Goal: Navigation & Orientation: Find specific page/section

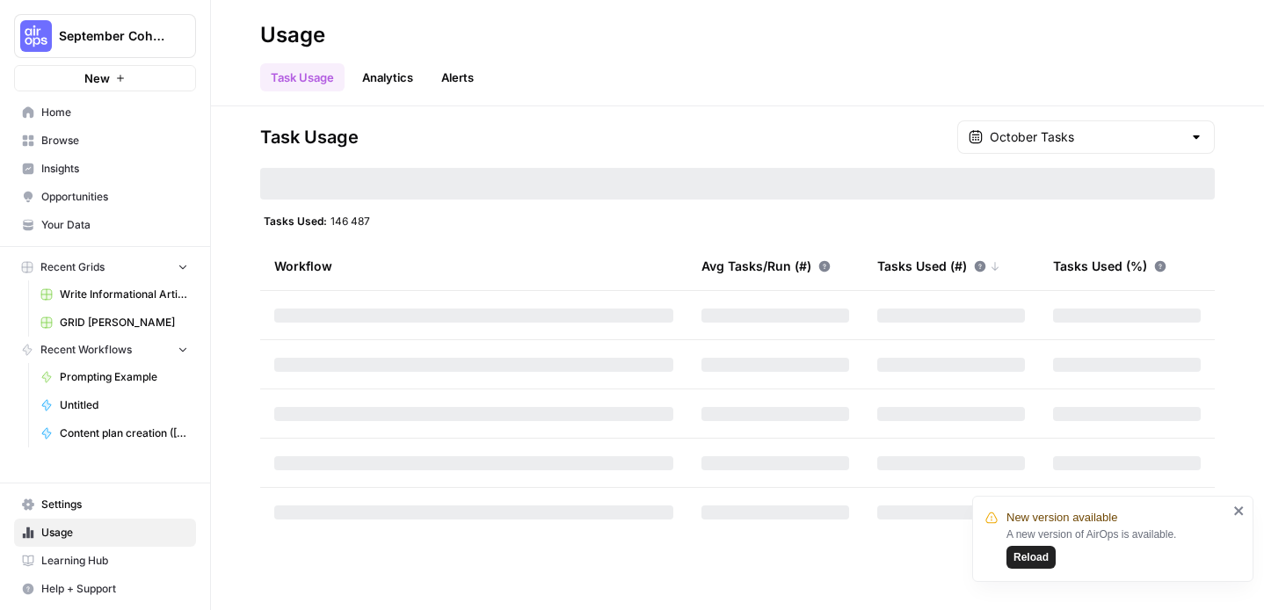
click at [472, 54] on div "Task Usage Analytics Alerts" at bounding box center [737, 70] width 954 height 42
click at [459, 76] on link "Alerts" at bounding box center [458, 77] width 54 height 28
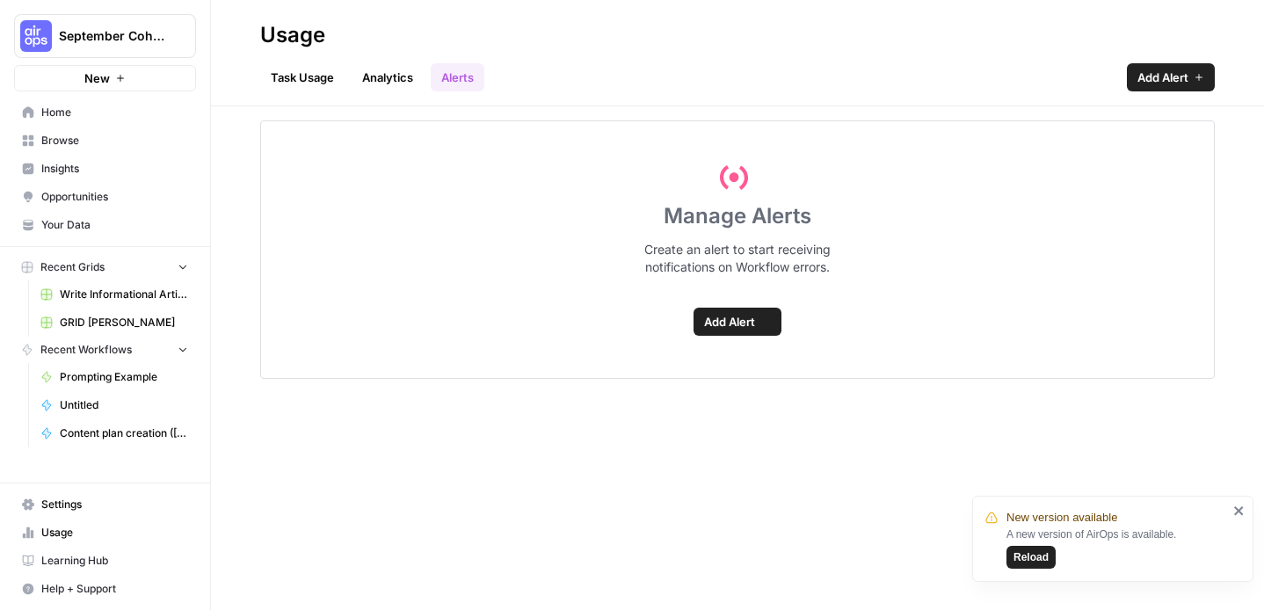
click at [401, 76] on link "Analytics" at bounding box center [387, 77] width 72 height 28
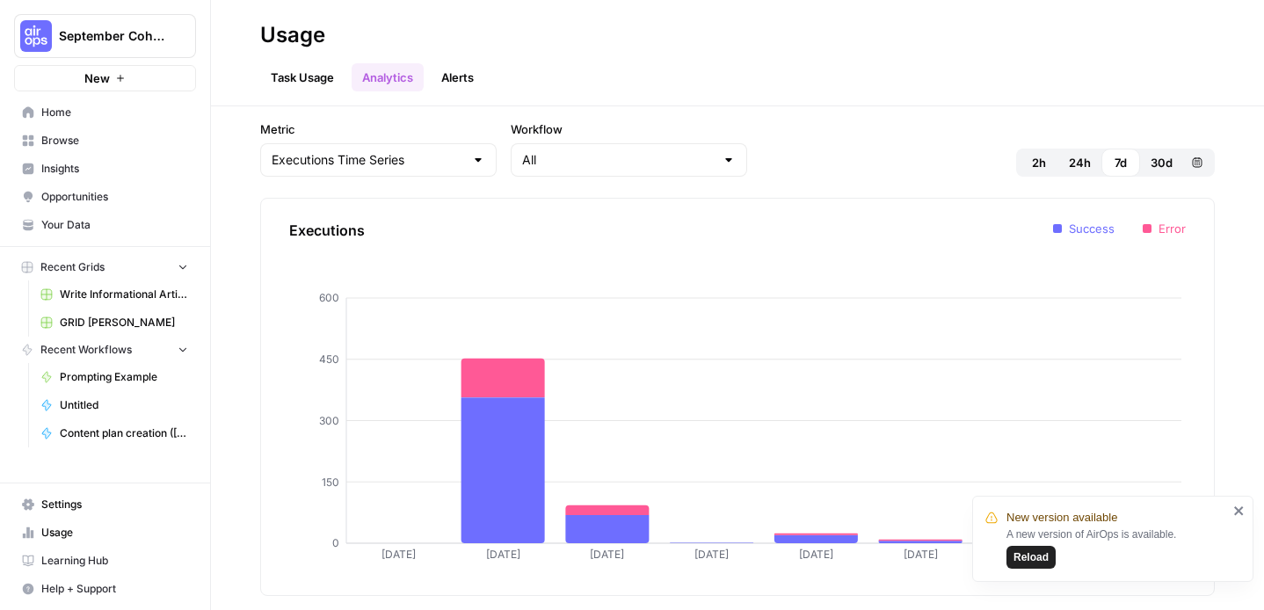
click at [308, 72] on link "Task Usage" at bounding box center [302, 77] width 84 height 28
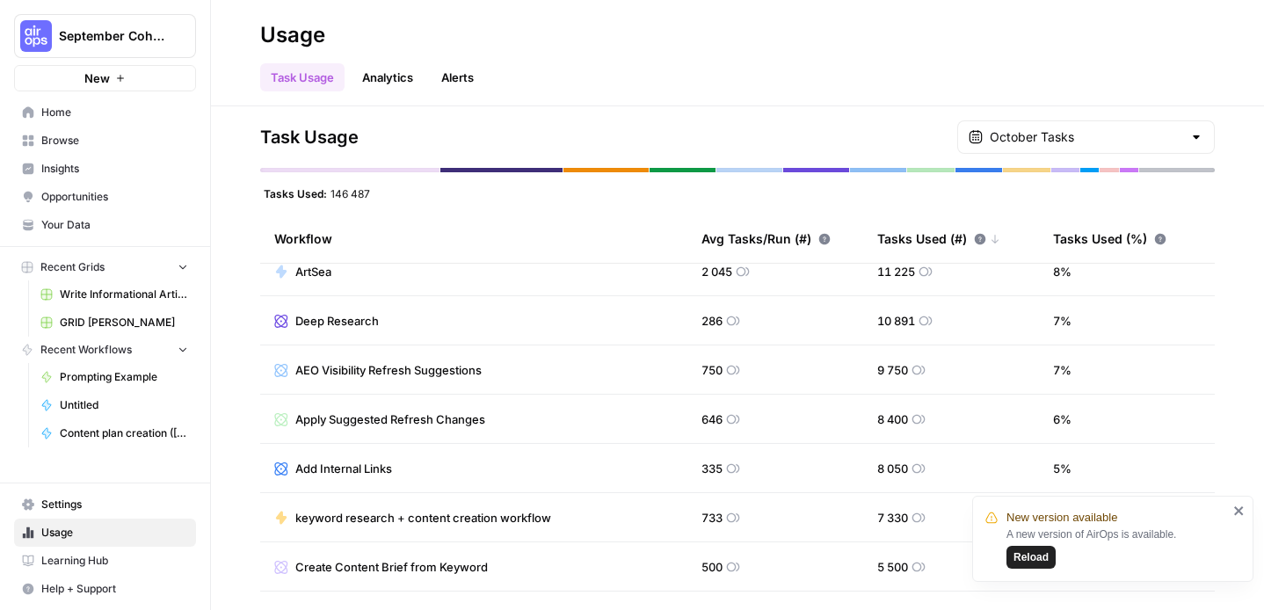
scroll to position [217, 0]
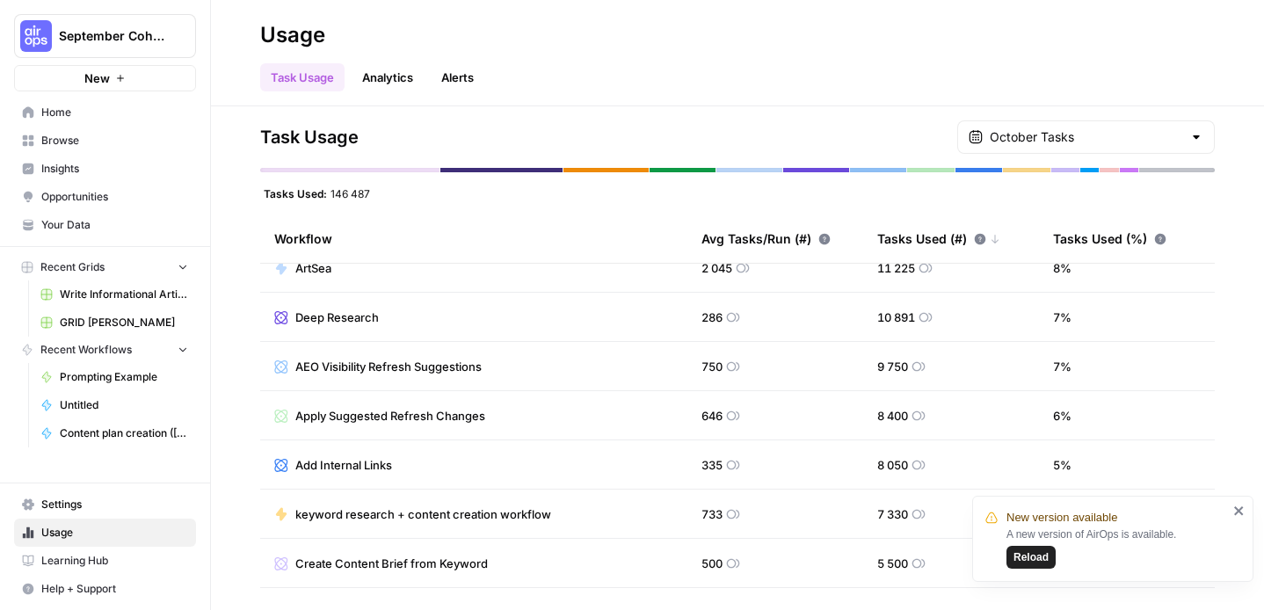
click at [376, 367] on span "AEO Visibility Refresh Suggestions" at bounding box center [388, 367] width 186 height 18
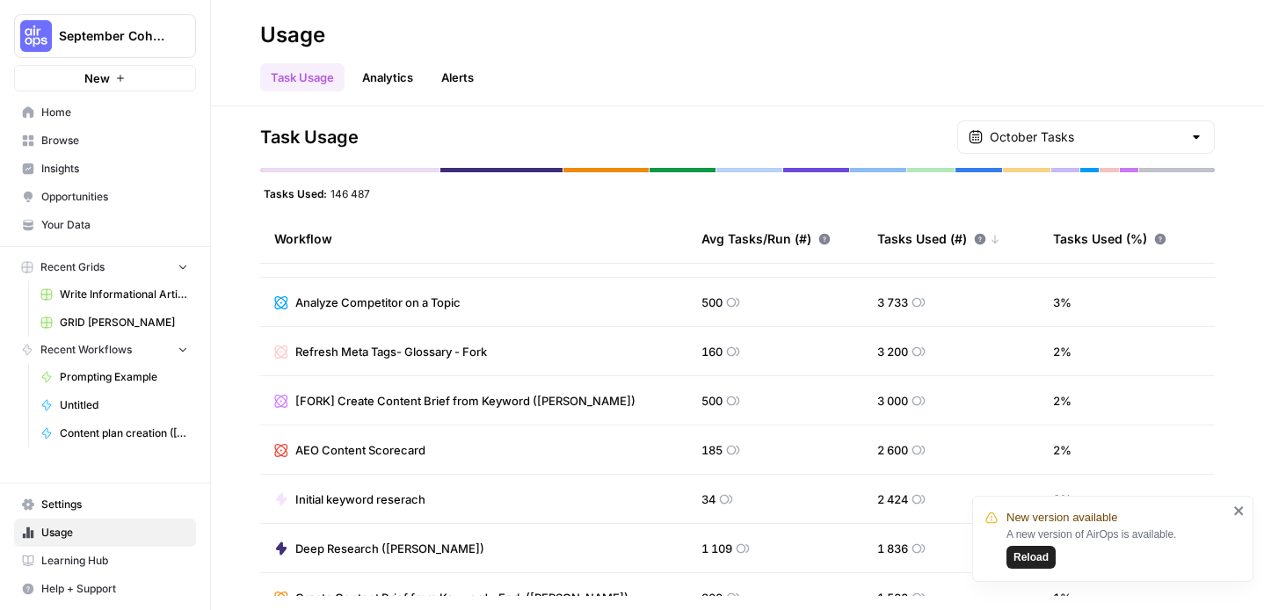
scroll to position [529, 0]
click at [387, 453] on span "AEO Content Scorecard" at bounding box center [360, 448] width 130 height 18
click at [387, 442] on span "AEO Content Scorecard" at bounding box center [360, 448] width 130 height 18
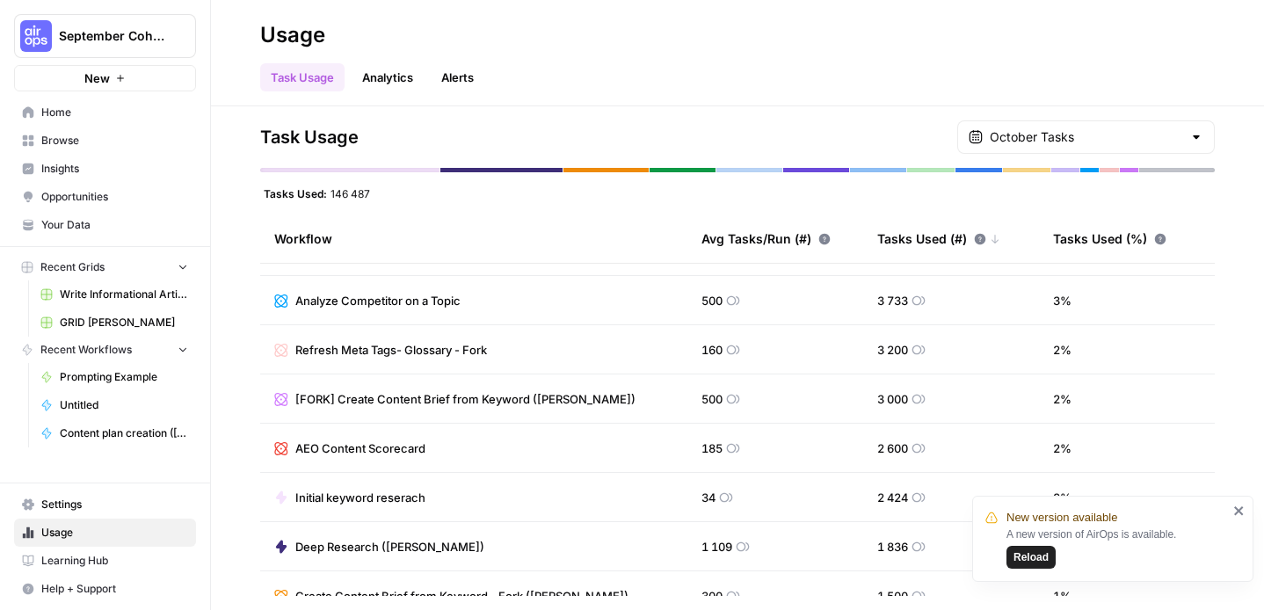
click at [273, 446] on td "AEO Content Scorecard" at bounding box center [473, 448] width 427 height 48
click at [281, 446] on icon at bounding box center [281, 448] width 14 height 14
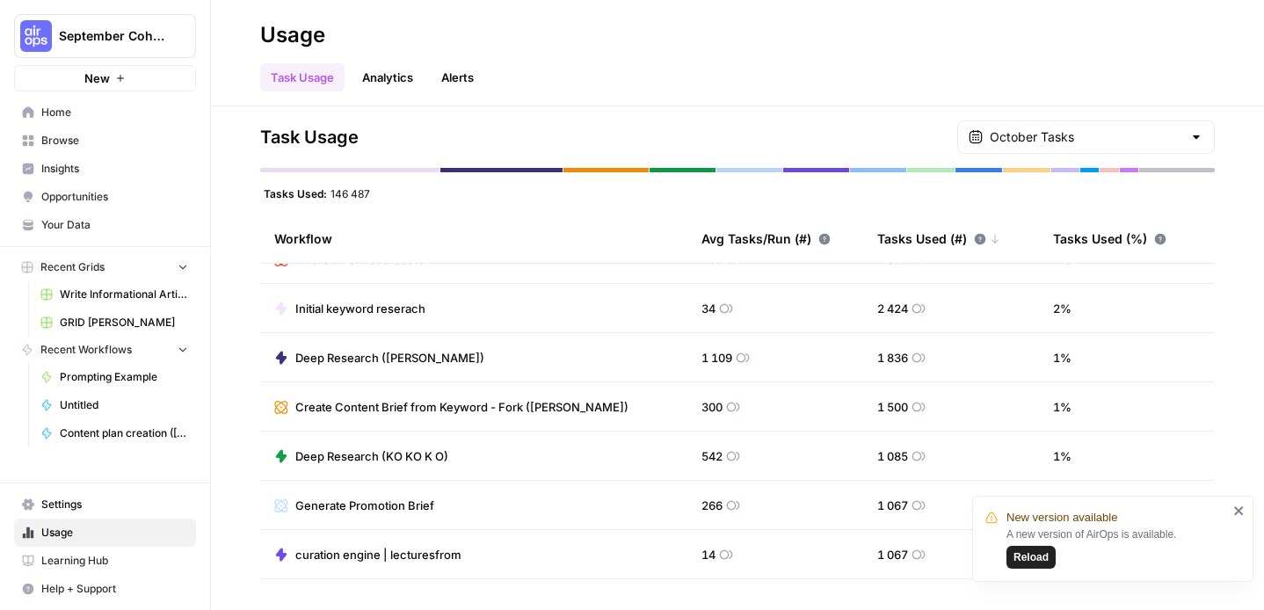
scroll to position [714, 0]
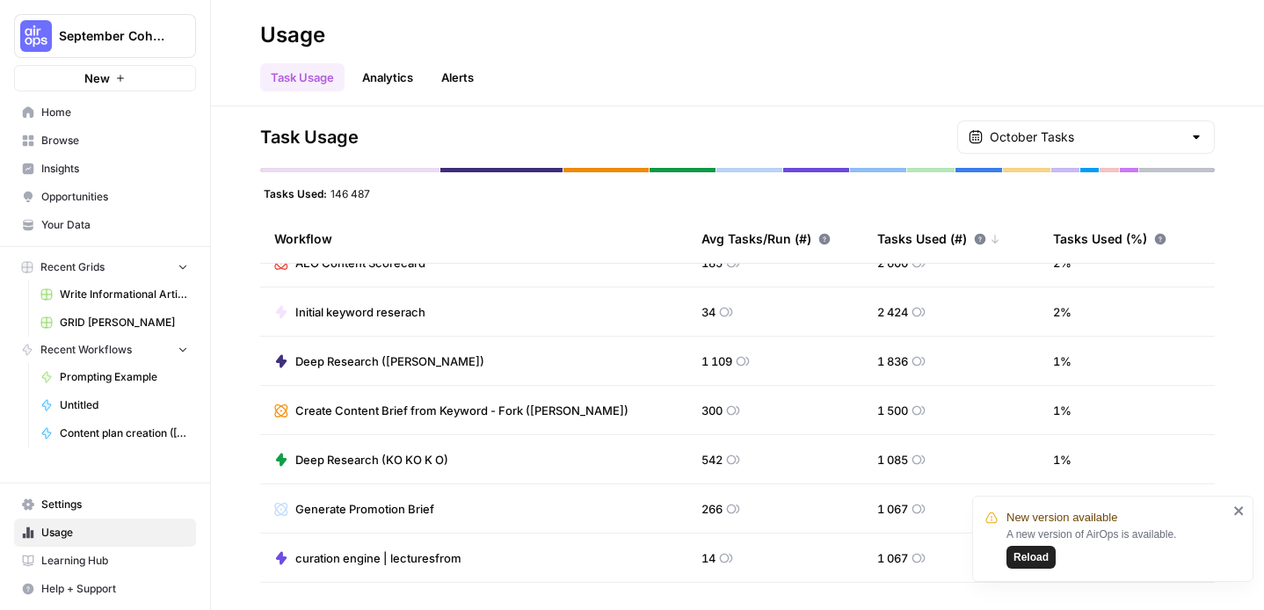
click at [389, 74] on link "Analytics" at bounding box center [387, 77] width 72 height 28
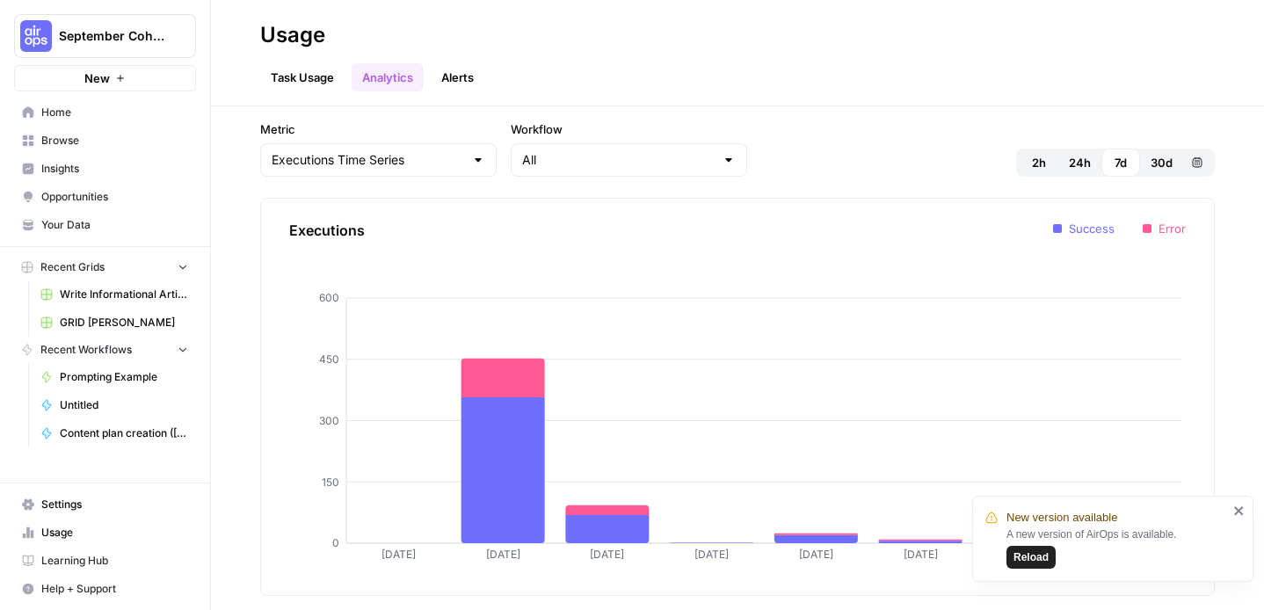
click at [277, 75] on link "Task Usage" at bounding box center [302, 77] width 84 height 28
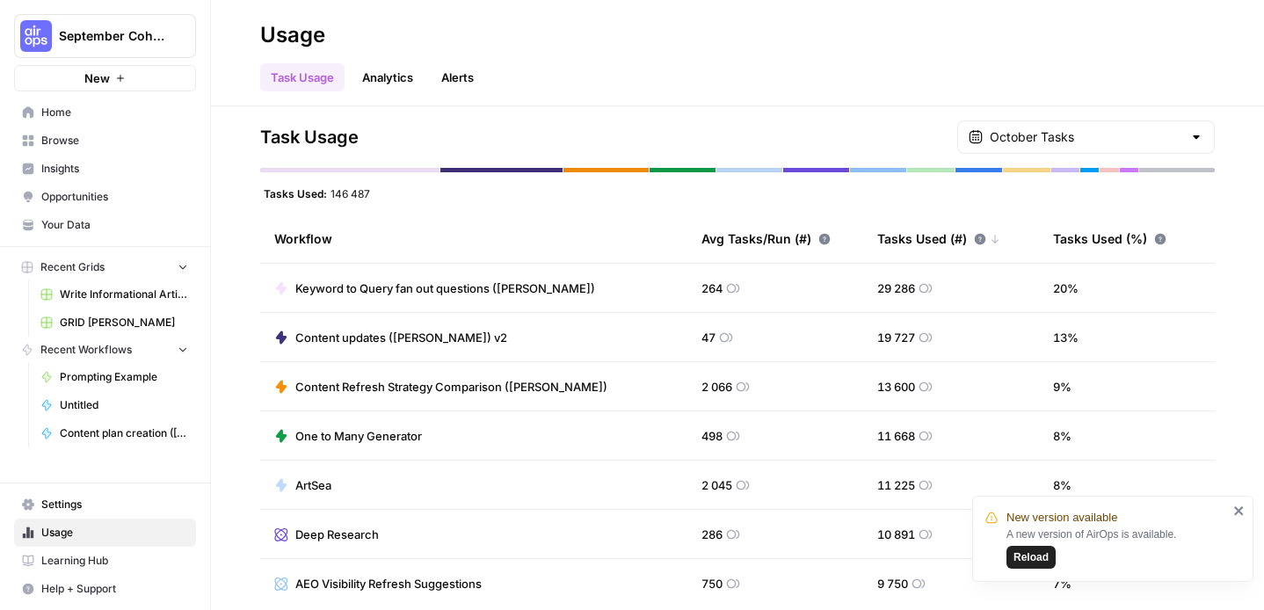
click at [118, 228] on span "Your Data" at bounding box center [114, 225] width 147 height 16
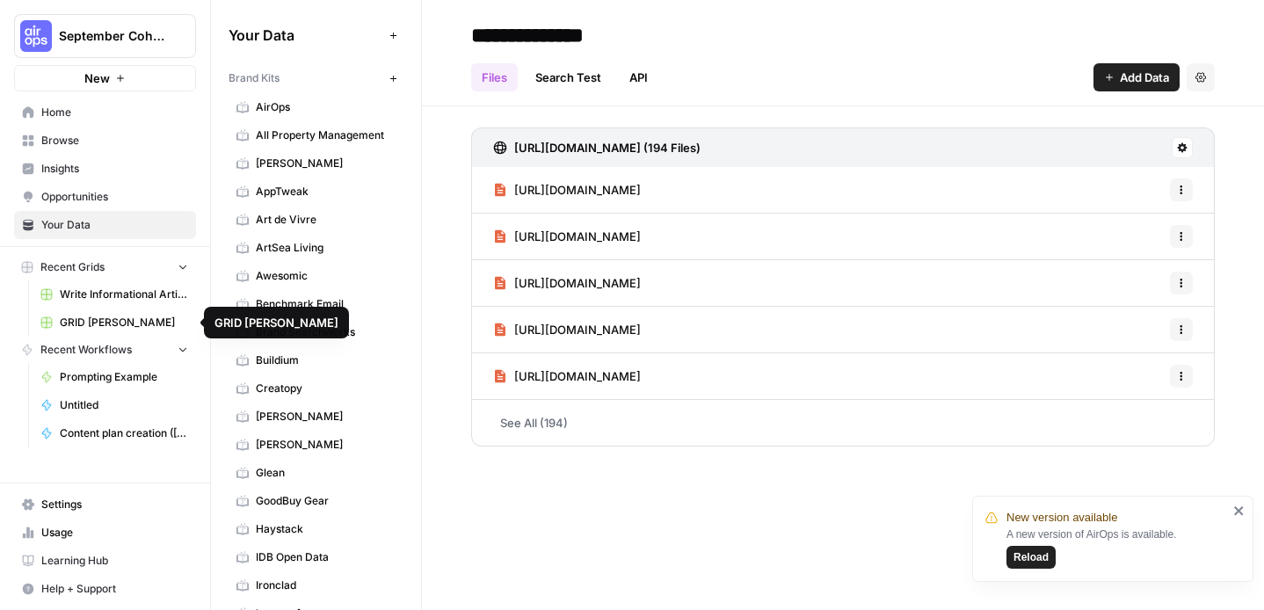
click at [122, 295] on span "Write Informational Article" at bounding box center [124, 294] width 128 height 16
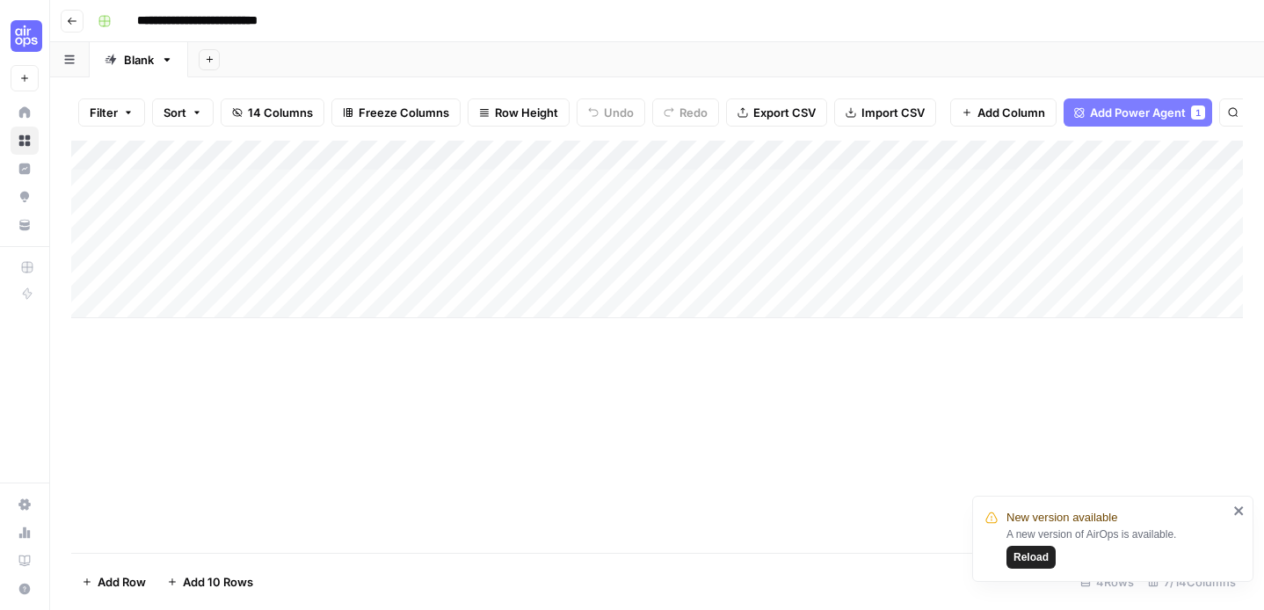
click at [73, 28] on button "Go back" at bounding box center [72, 21] width 23 height 23
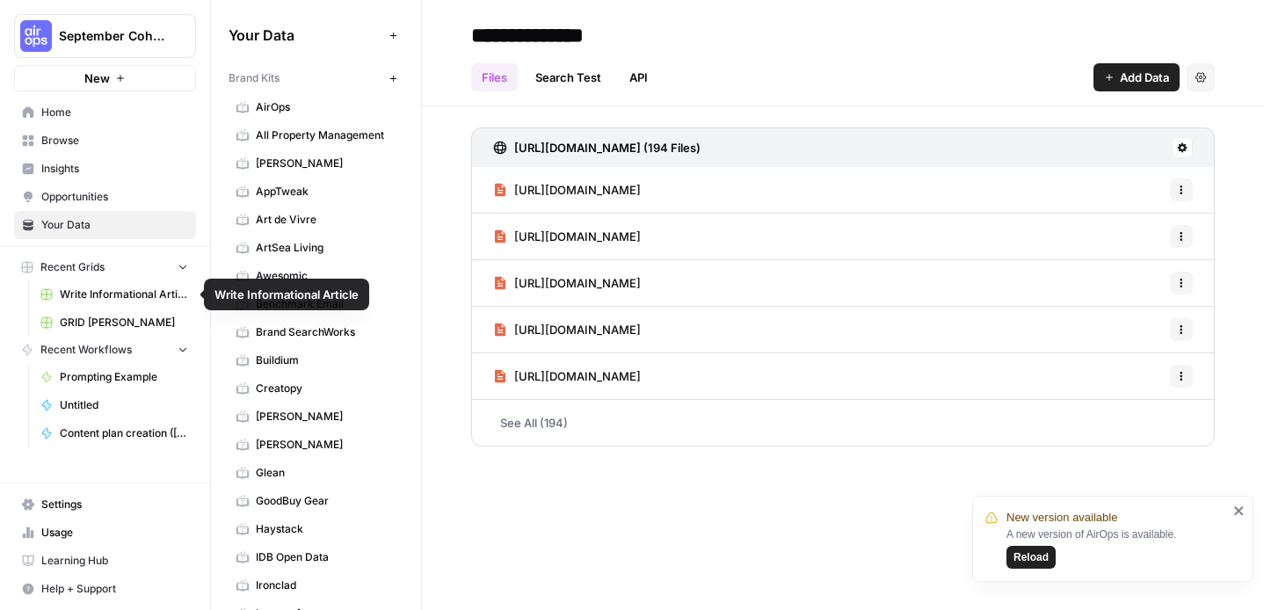
click at [126, 315] on span "GRID [PERSON_NAME]" at bounding box center [124, 323] width 128 height 16
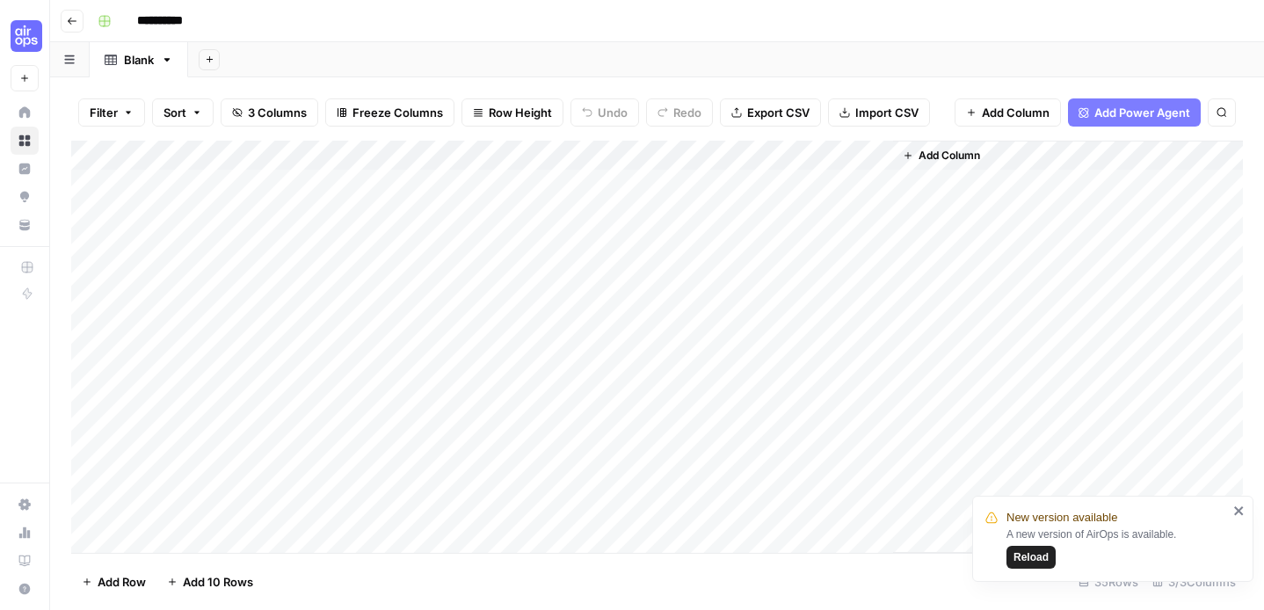
drag, startPoint x: 31, startPoint y: 83, endPoint x: 1030, endPoint y: 180, distance: 1003.9
click at [1012, 214] on div "**********" at bounding box center [632, 305] width 1264 height 610
